Goal: Information Seeking & Learning: Learn about a topic

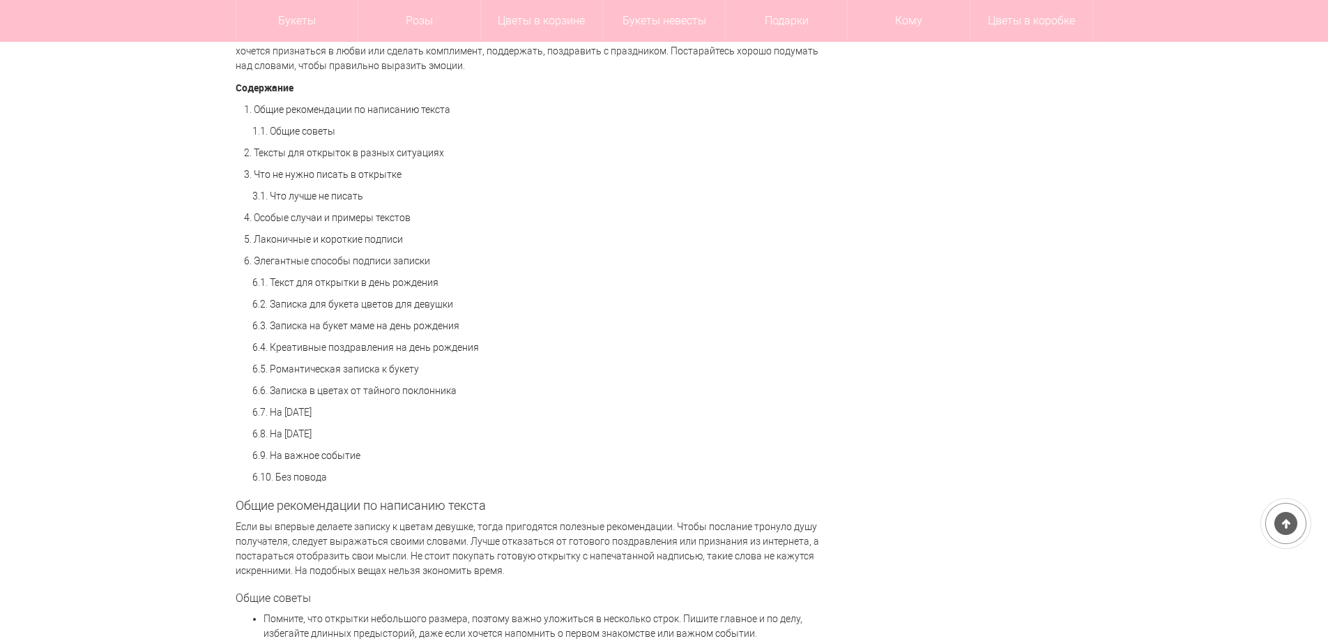
scroll to position [1046, 0]
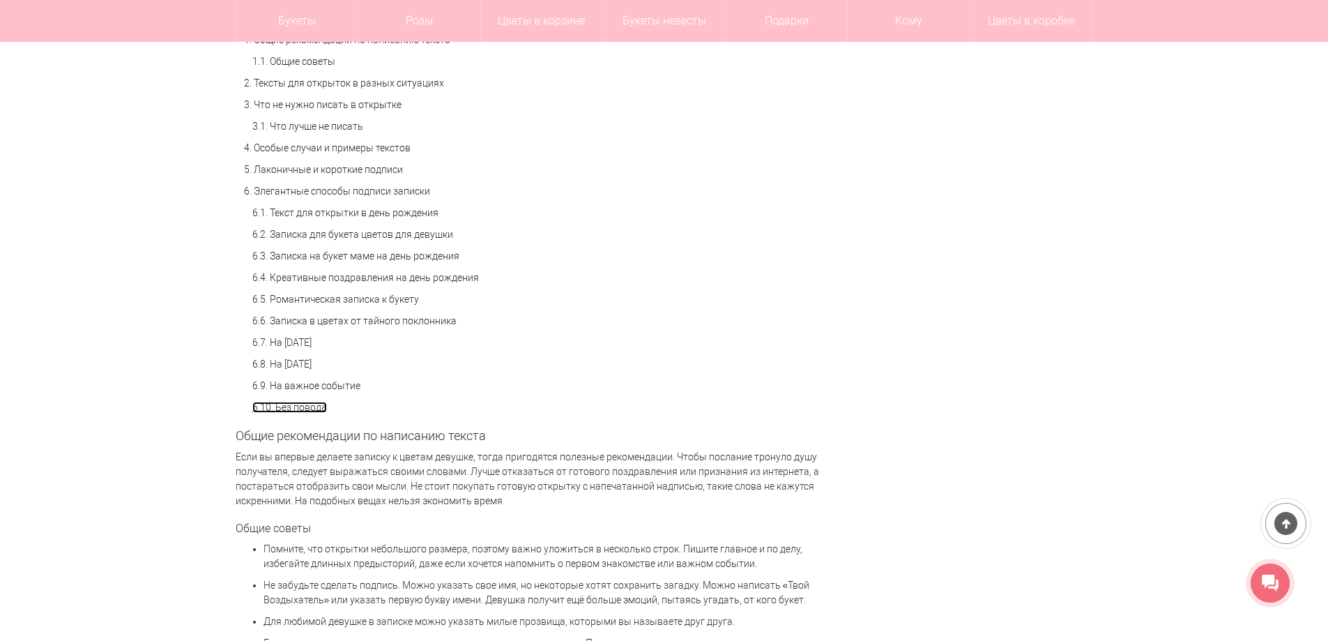
click at [318, 405] on link "6.10. Без повода" at bounding box center [289, 407] width 75 height 11
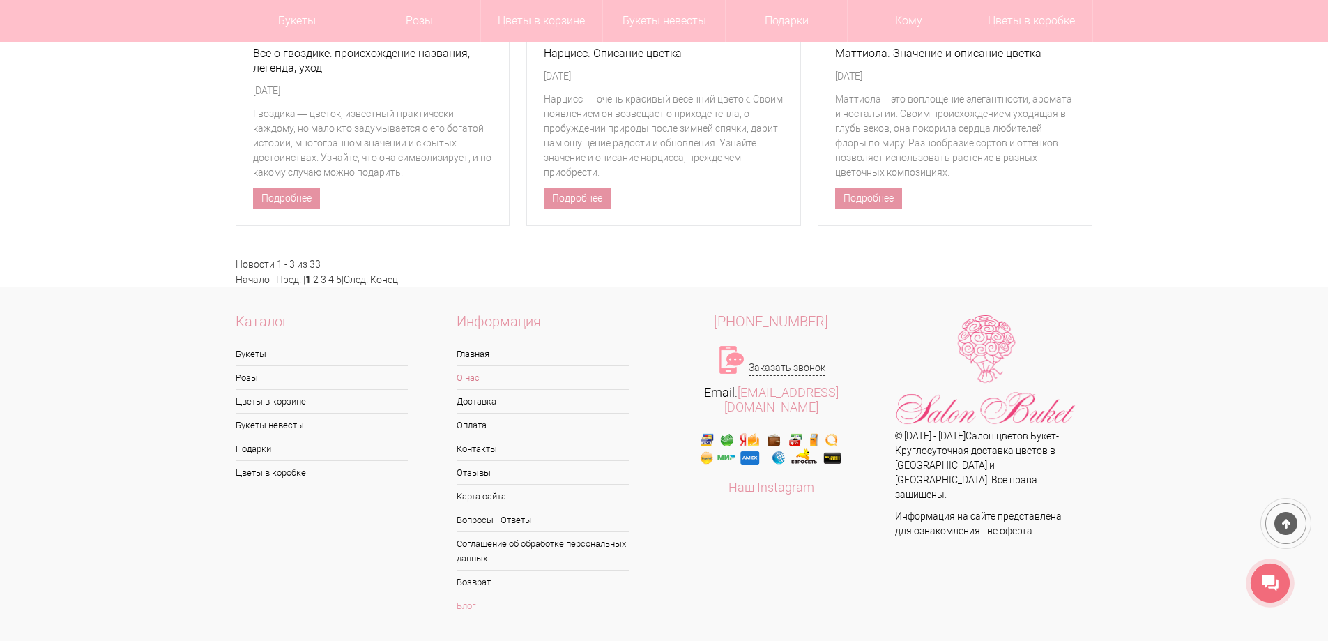
scroll to position [6467, 0]
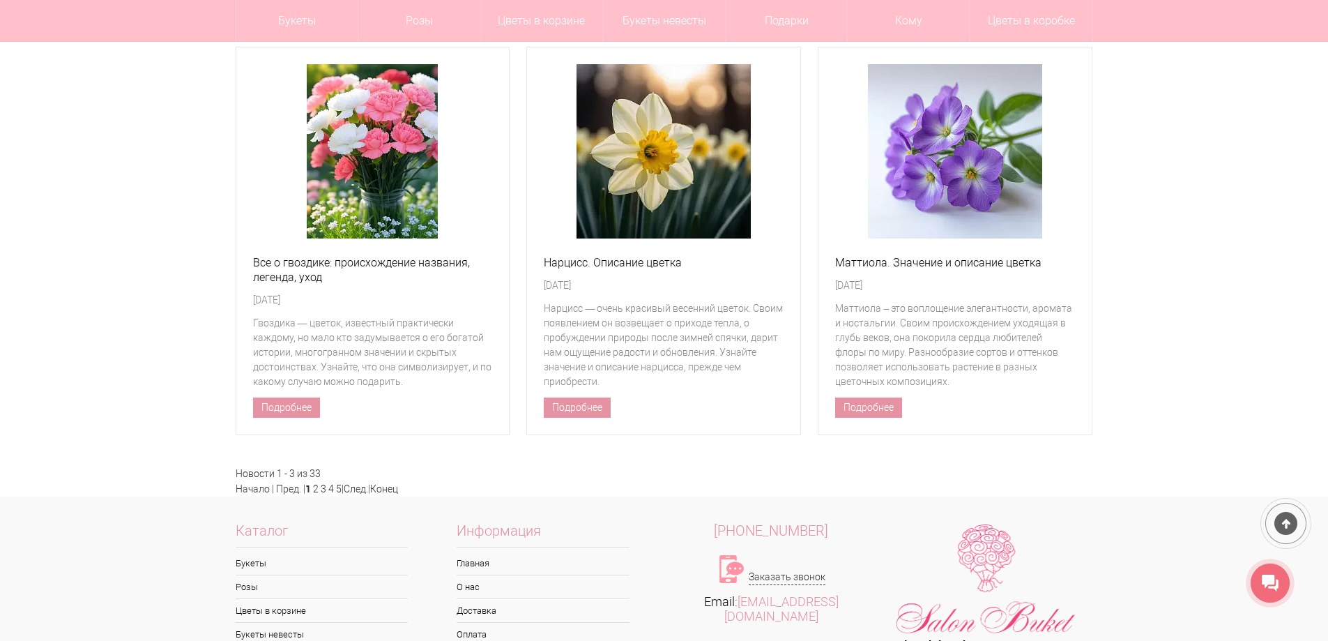
scroll to position [1046, 0]
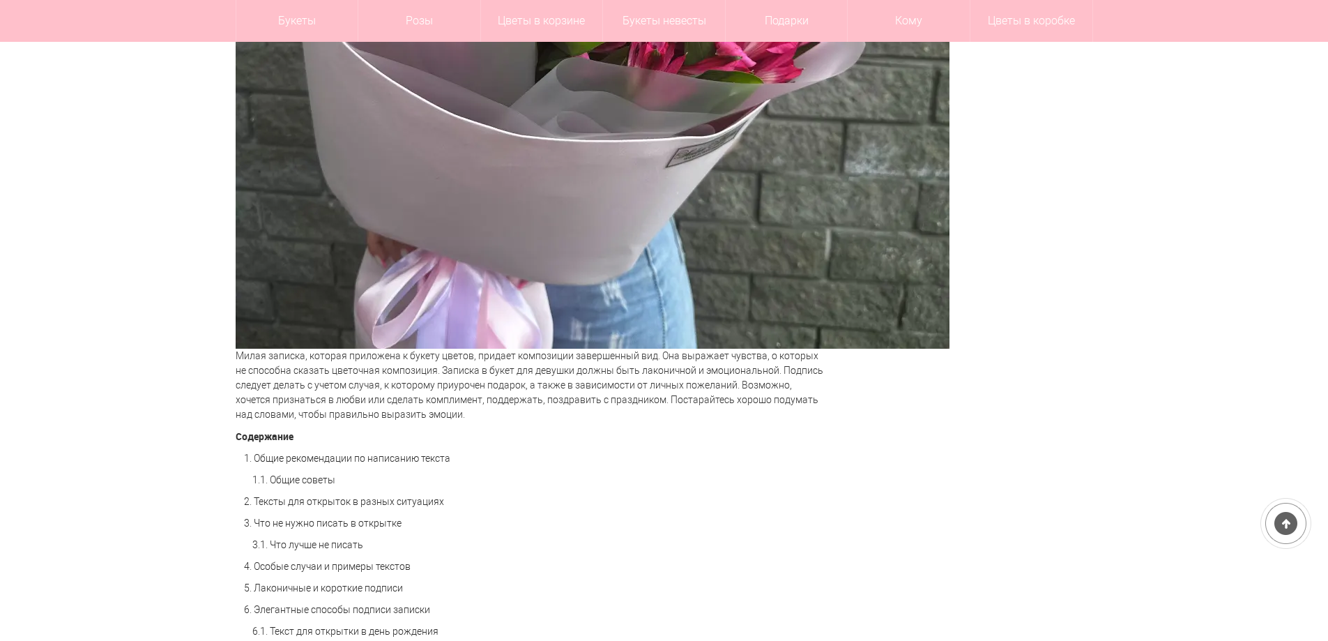
scroll to position [139, 0]
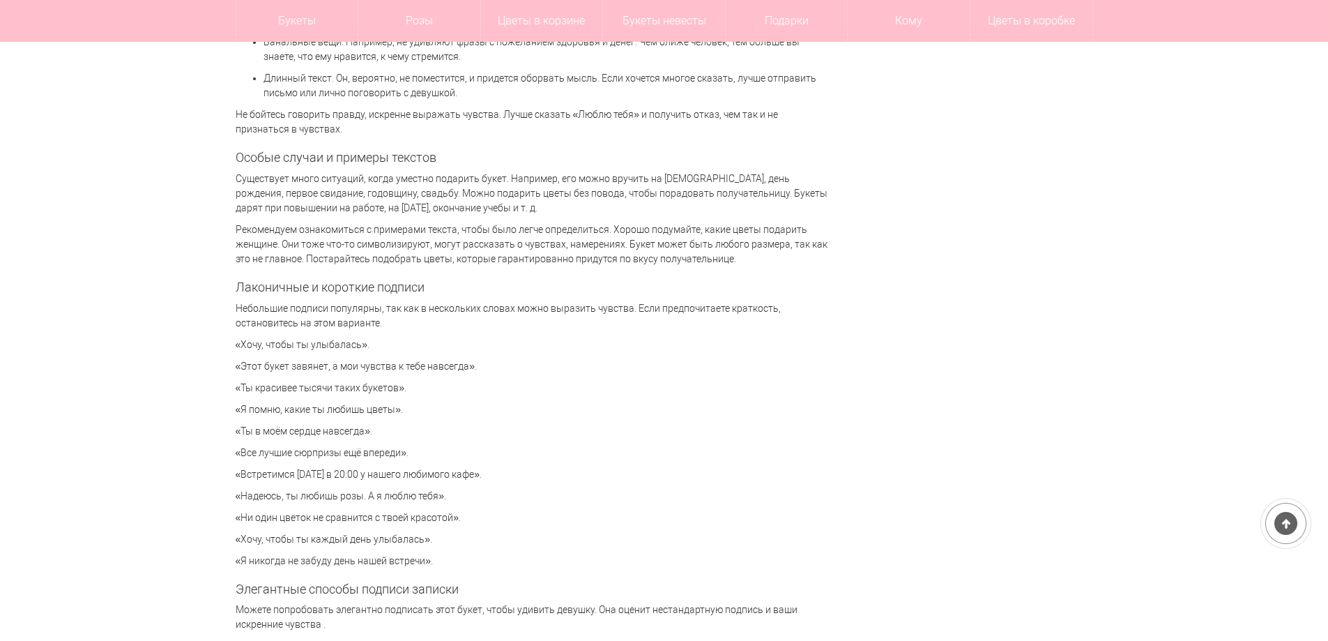
scroll to position [2991, 0]
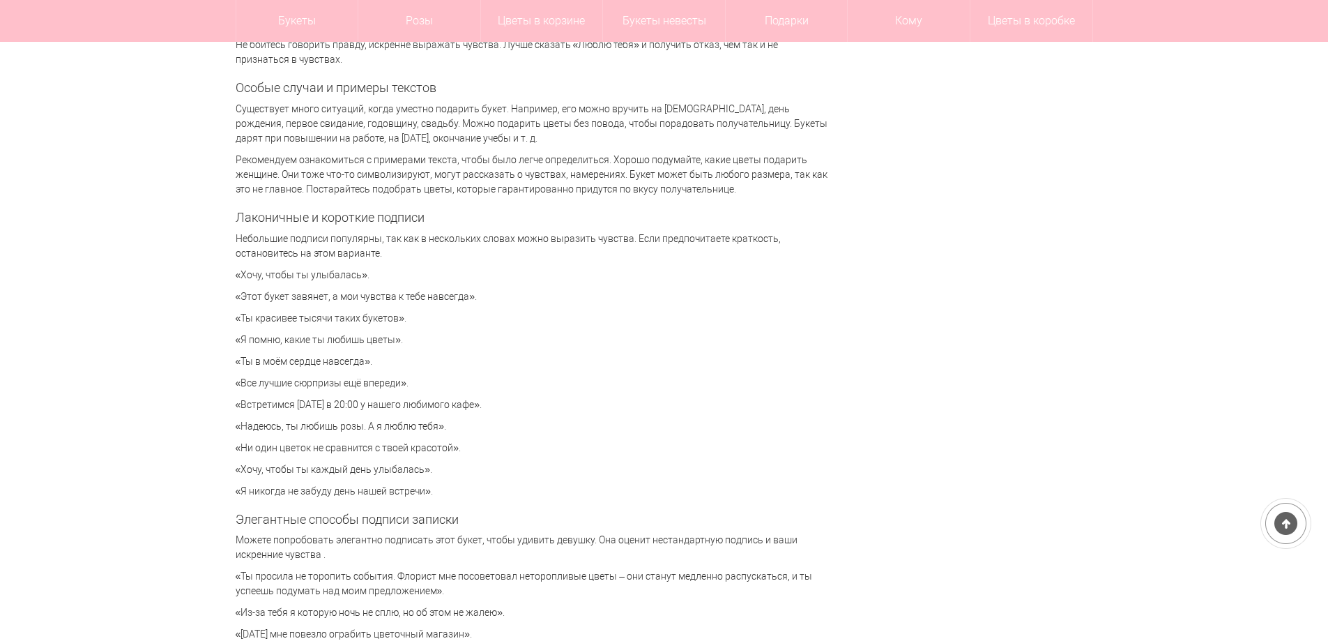
click at [619, 298] on p "«Этот букет завянет, а мои чувства к тебе навсегда»." at bounding box center [532, 296] width 593 height 15
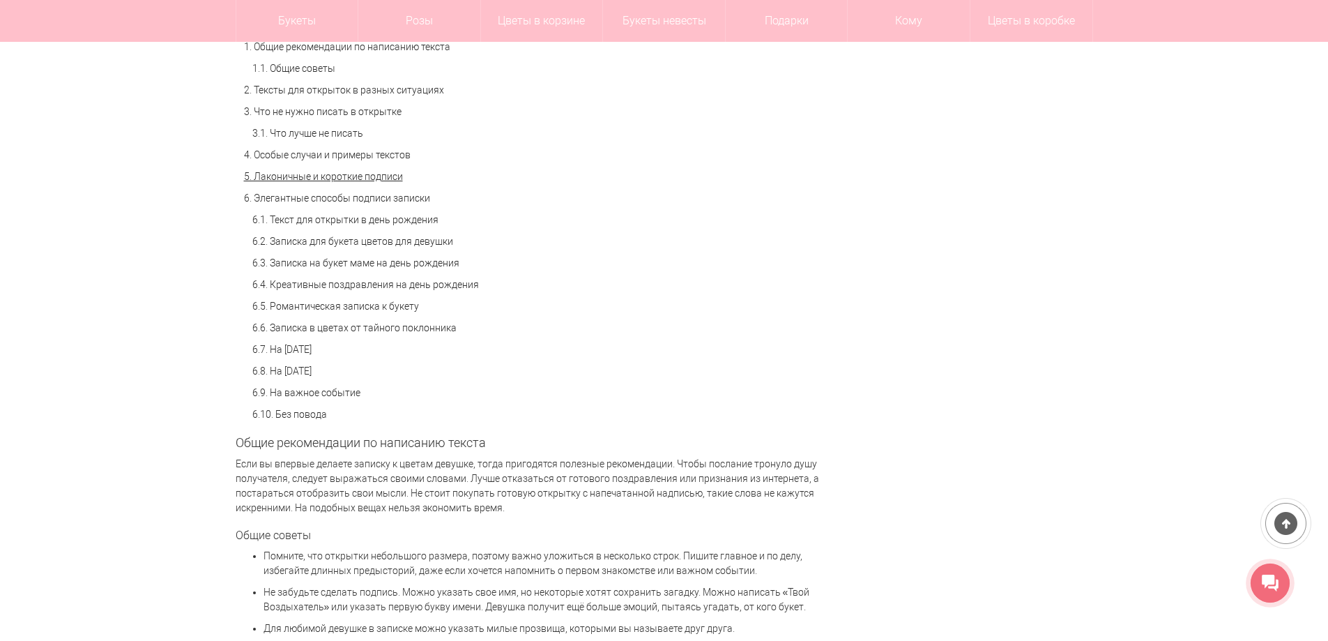
scroll to position [899, 0]
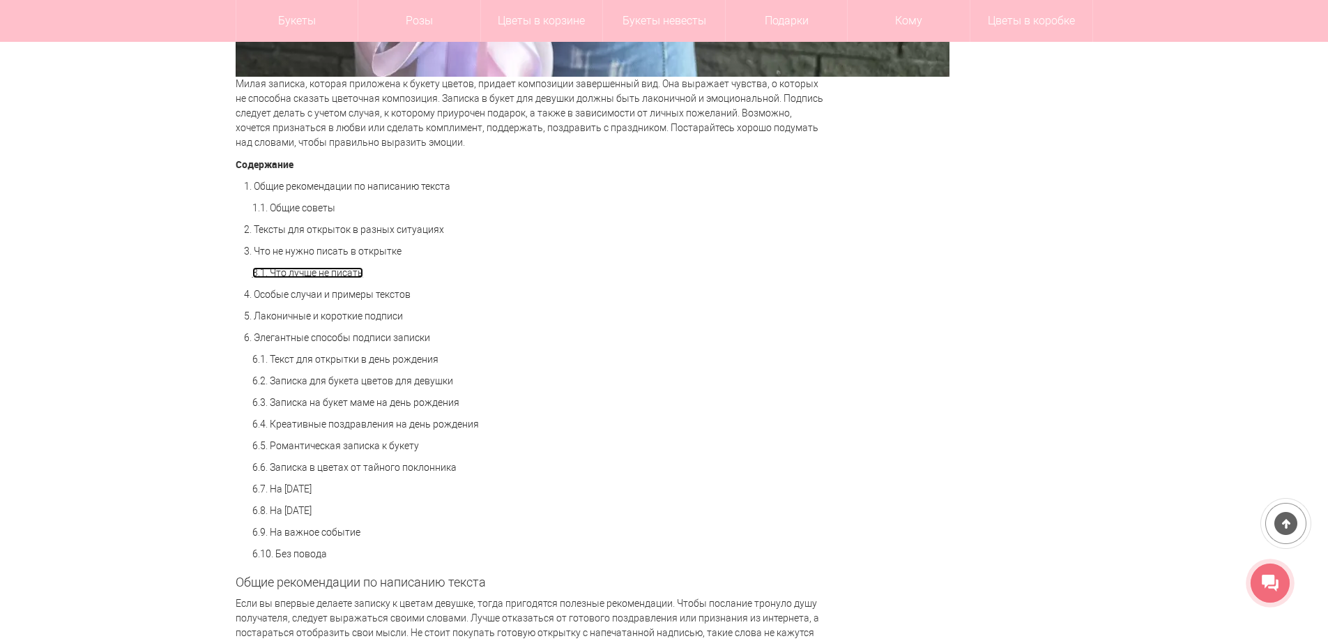
click at [344, 273] on link "3.1. Что лучше не писать" at bounding box center [307, 272] width 111 height 11
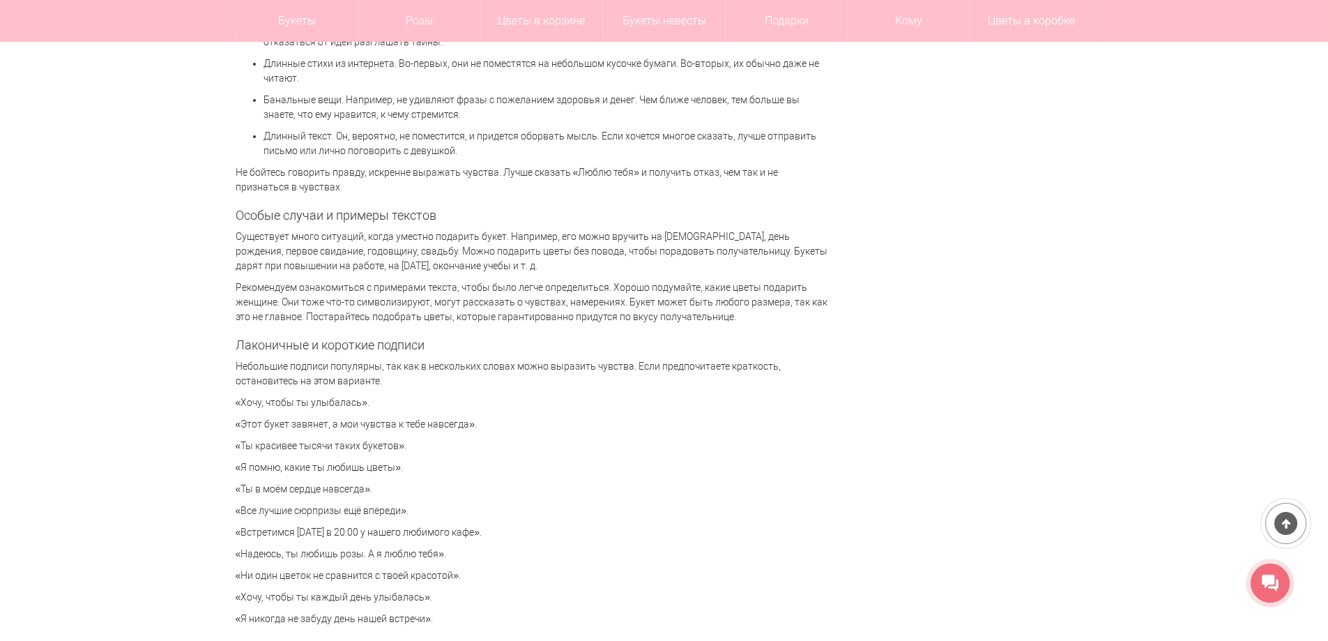
scroll to position [2794, 0]
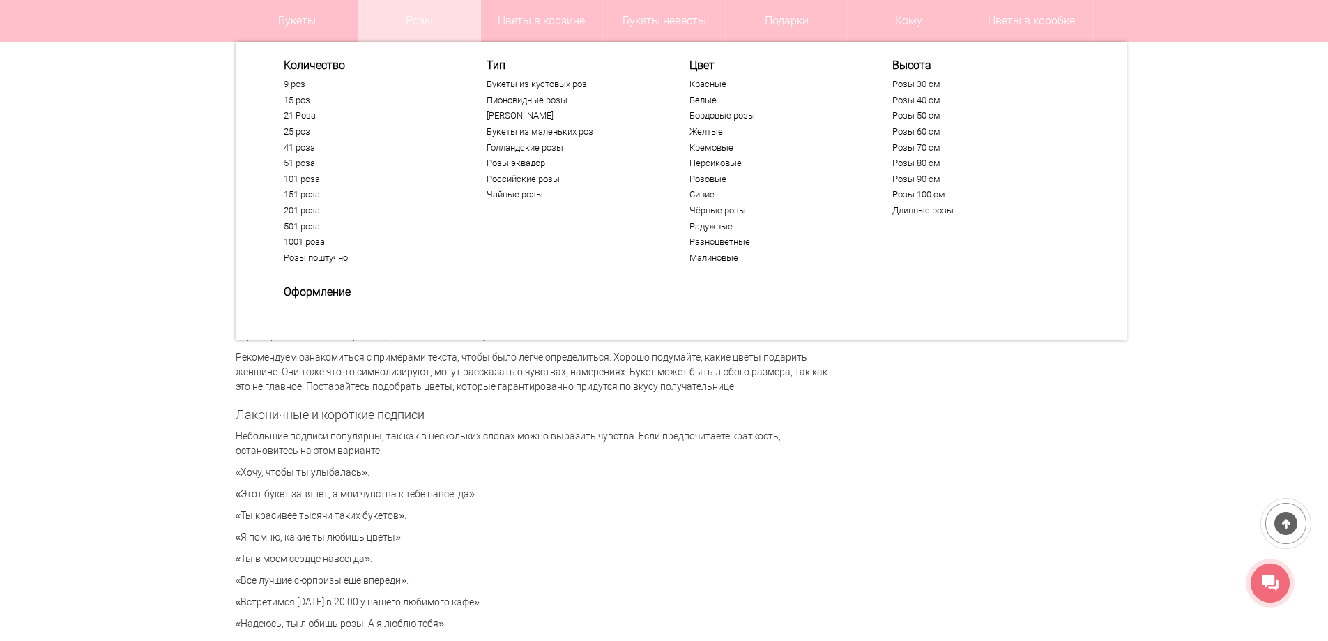
scroll to position [899, 0]
